Goal: Task Accomplishment & Management: Use online tool/utility

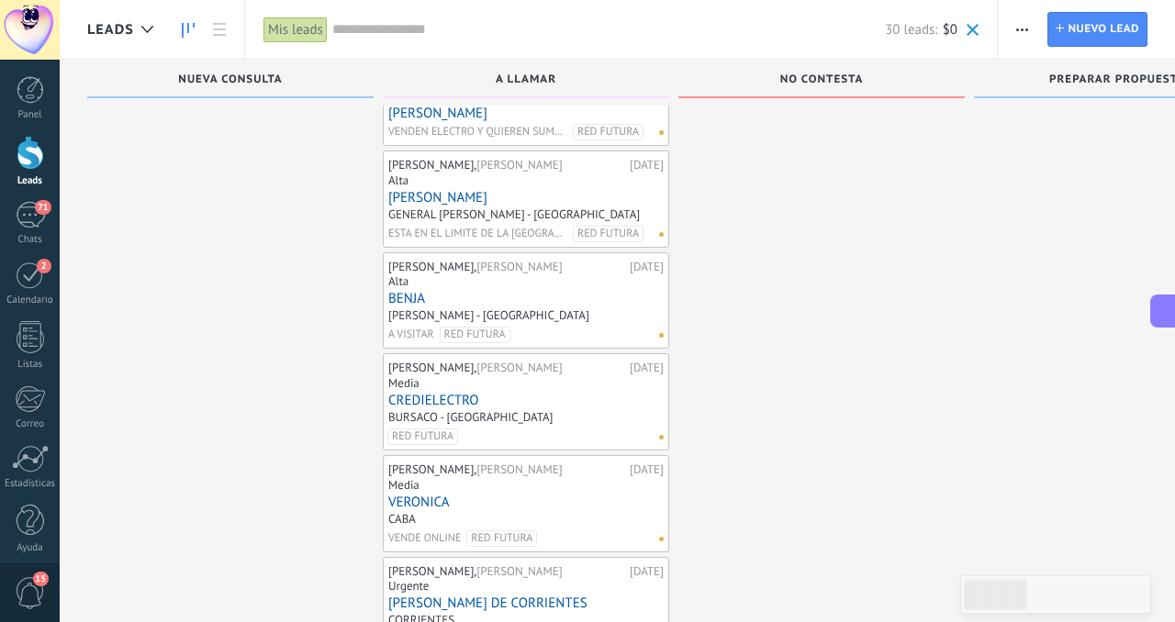
click at [462, 34] on input "text" at bounding box center [608, 29] width 553 height 19
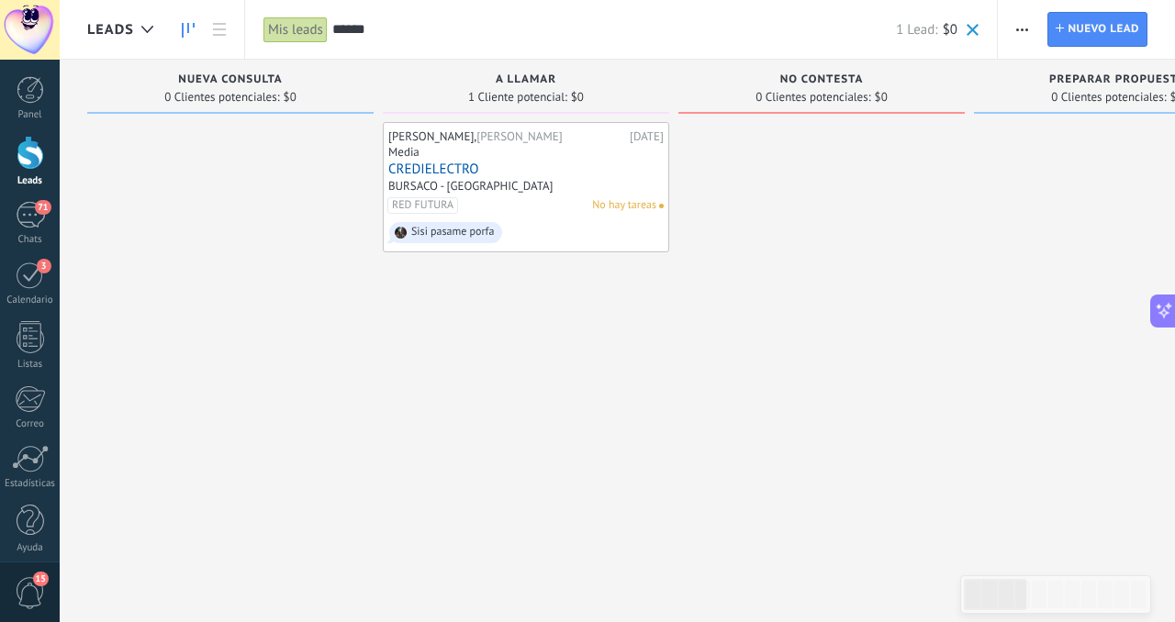
click at [560, 28] on input "******" at bounding box center [614, 29] width 564 height 19
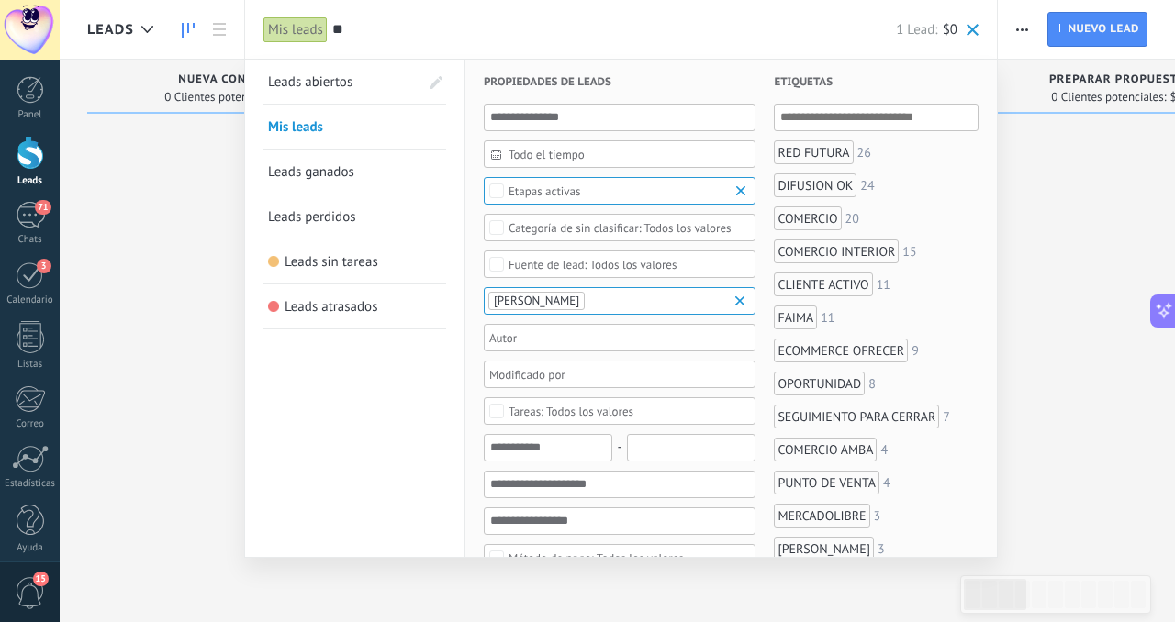
type input "*"
